Goal: Check status: Check status

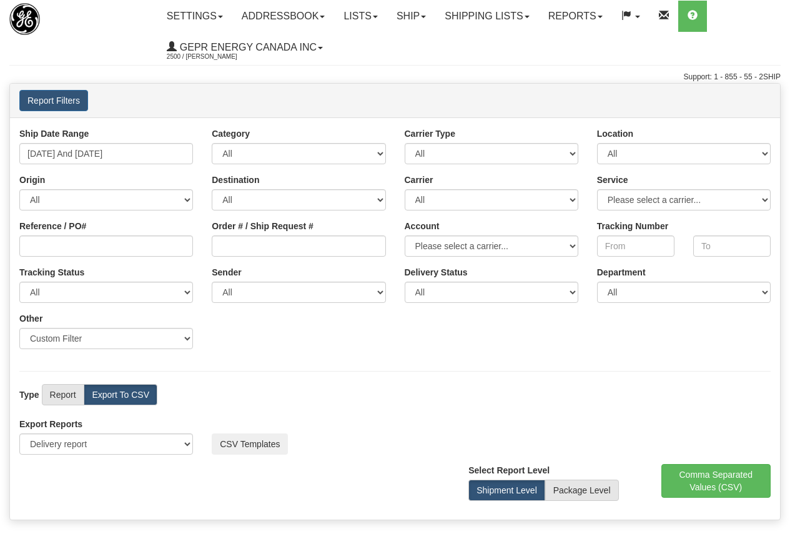
select select "211"
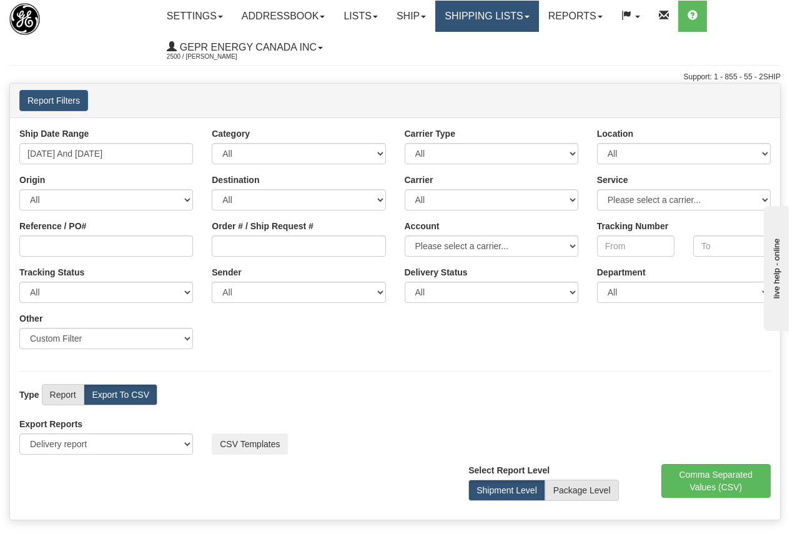
click at [482, 14] on link "Shipping lists" at bounding box center [486, 16] width 103 height 31
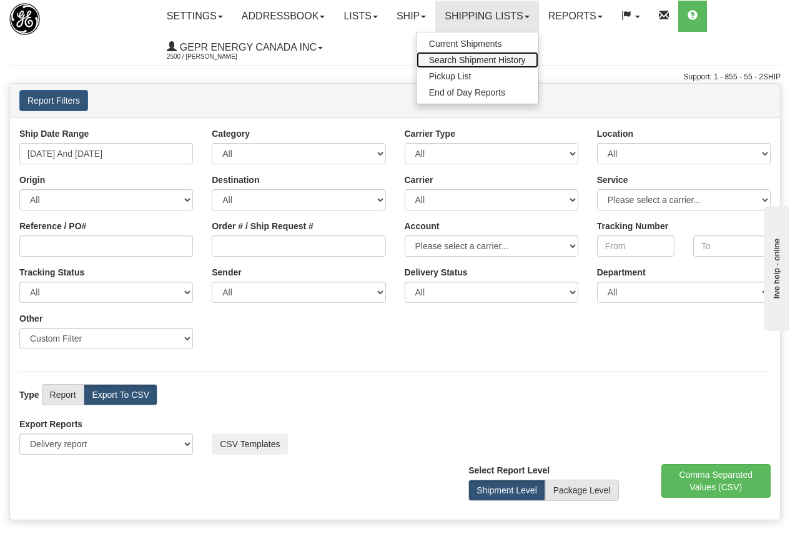
click at [488, 54] on link "Search Shipment History" at bounding box center [478, 60] width 122 height 16
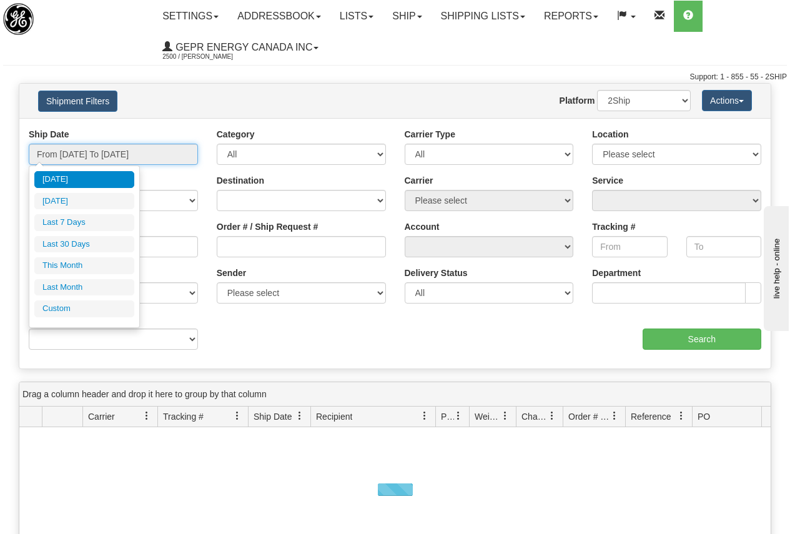
click at [106, 153] on input "From 09/29/2025 To 09/30/2025" at bounding box center [113, 154] width 169 height 21
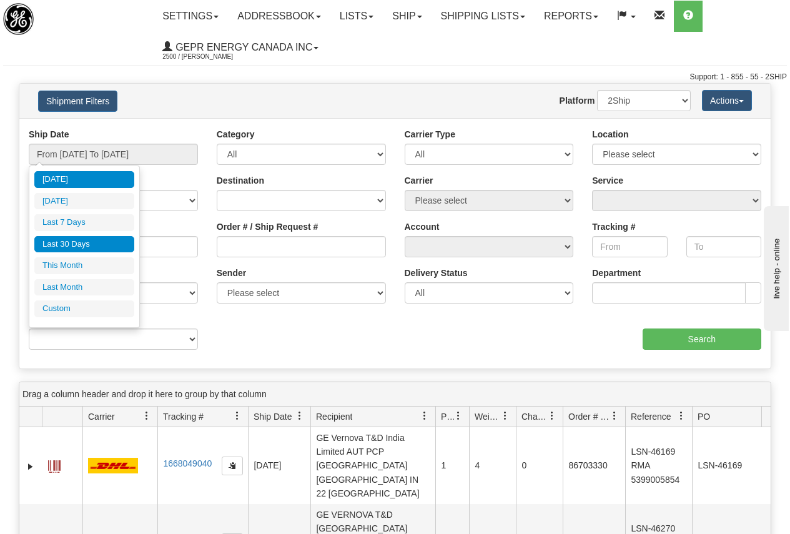
click at [80, 244] on li "Last 30 Days" at bounding box center [84, 244] width 100 height 17
type input "From 09/01/2025 To 09/30/2025"
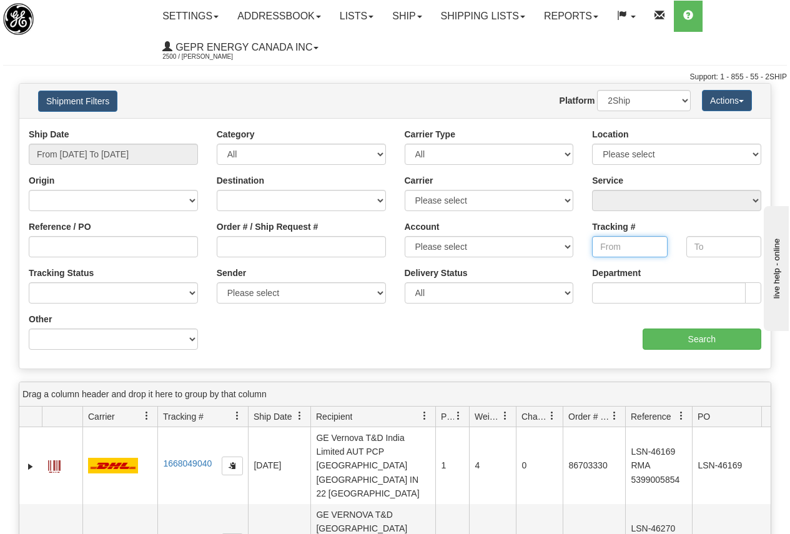
click at [617, 244] on input "Tracking #" at bounding box center [629, 246] width 75 height 21
type input "393518051274"
click at [699, 336] on input "Search" at bounding box center [702, 339] width 119 height 21
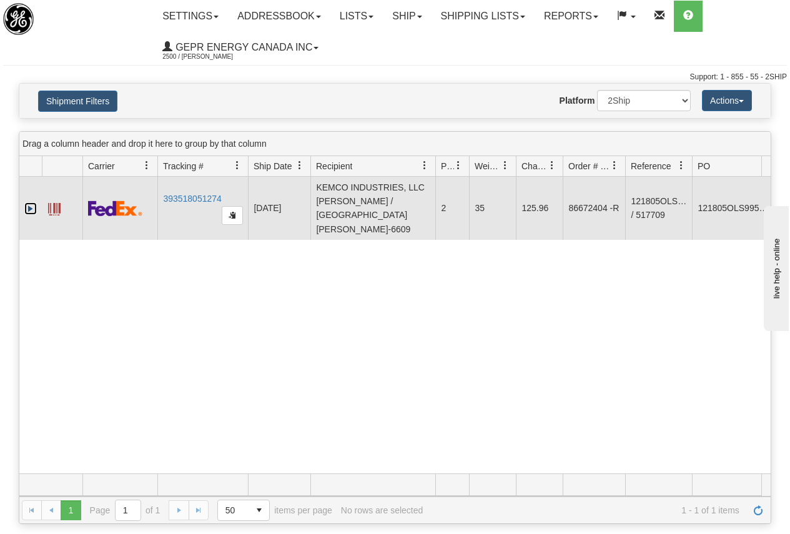
click at [30, 210] on link "Expand" at bounding box center [30, 208] width 12 height 12
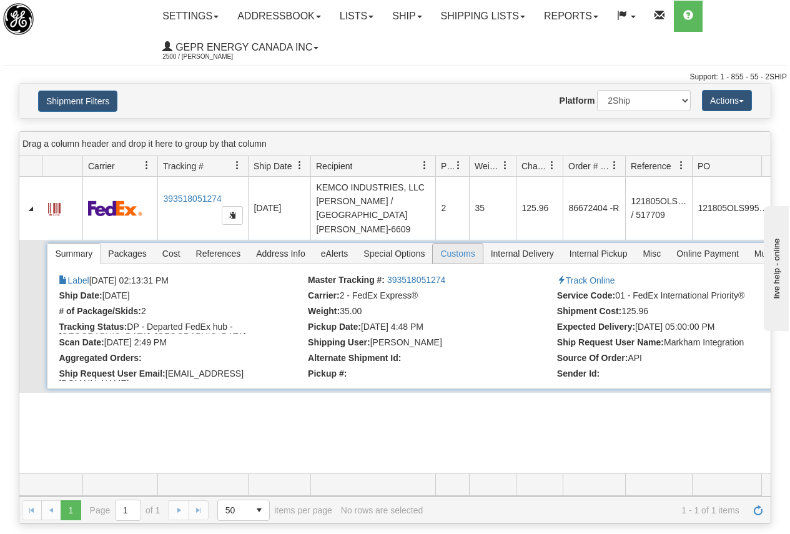
click at [467, 255] on span "Customs" at bounding box center [457, 254] width 49 height 20
